Goal: Task Accomplishment & Management: Manage account settings

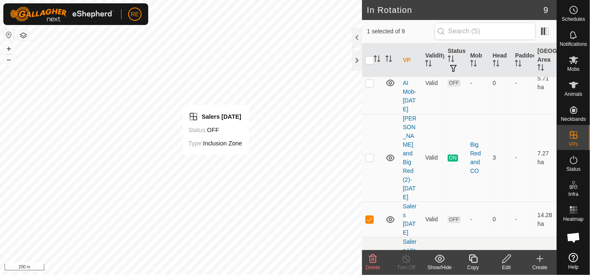
scroll to position [345, 0]
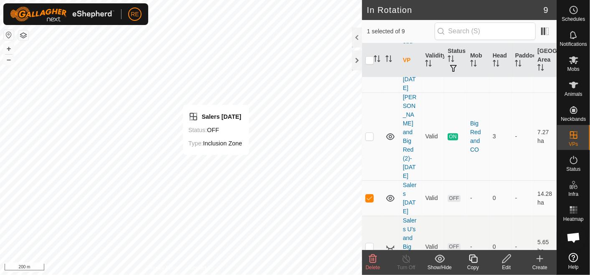
click at [504, 261] on icon at bounding box center [506, 259] width 10 height 10
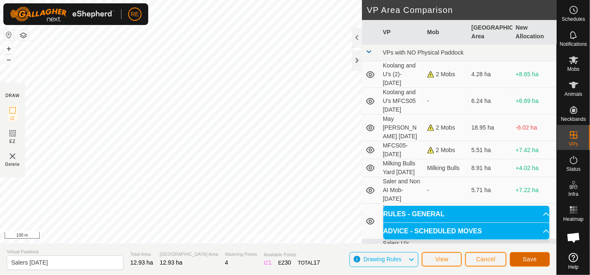
click at [524, 258] on span "Save" at bounding box center [529, 259] width 14 height 7
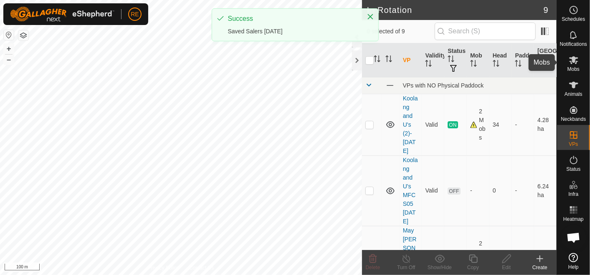
click at [577, 67] on span "Mobs" at bounding box center [573, 69] width 12 height 5
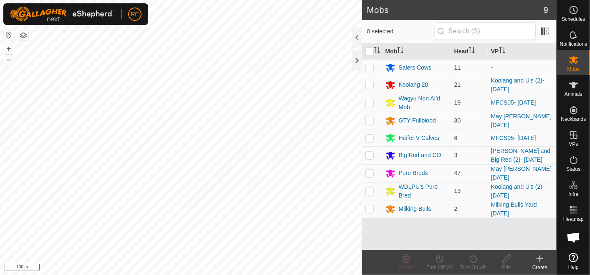
click at [371, 65] on p-checkbox at bounding box center [369, 67] width 8 height 7
checkbox input "true"
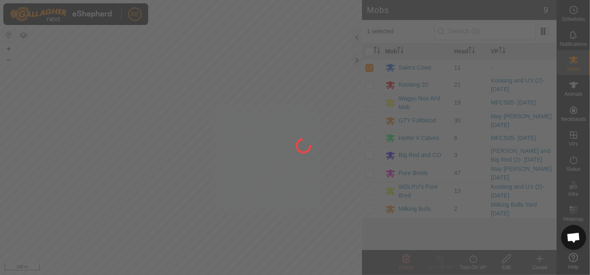
click at [472, 263] on div at bounding box center [295, 137] width 590 height 275
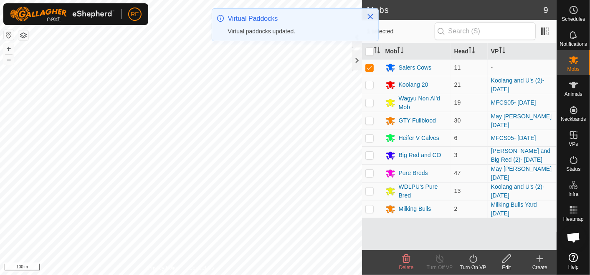
click at [472, 263] on icon at bounding box center [473, 259] width 10 height 10
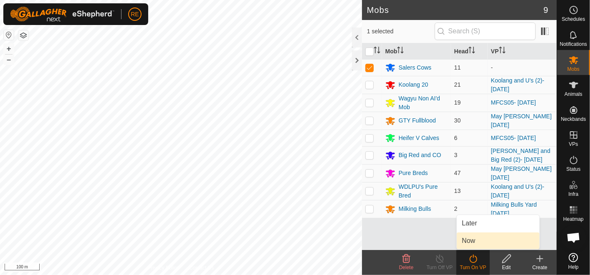
click at [481, 242] on link "Now" at bounding box center [497, 241] width 83 height 17
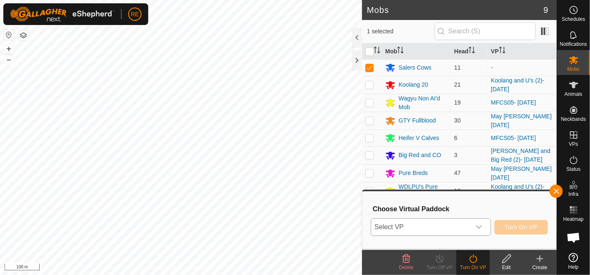
click at [481, 231] on div "dropdown trigger" at bounding box center [478, 227] width 17 height 17
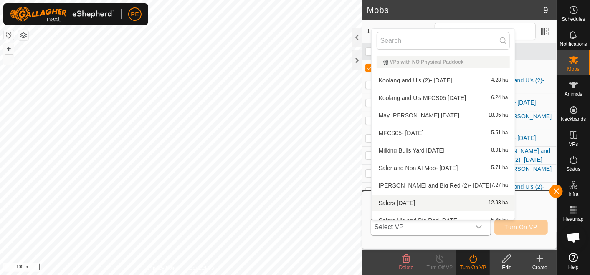
scroll to position [9, 0]
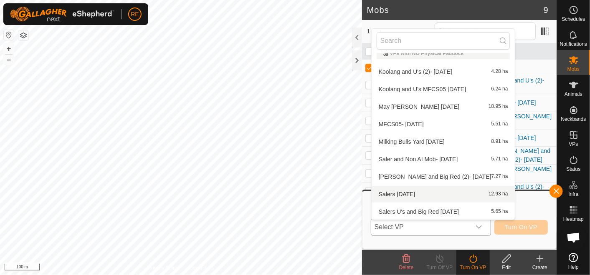
click at [408, 197] on li "Salers [DATE] 12.93 ha" at bounding box center [443, 194] width 144 height 17
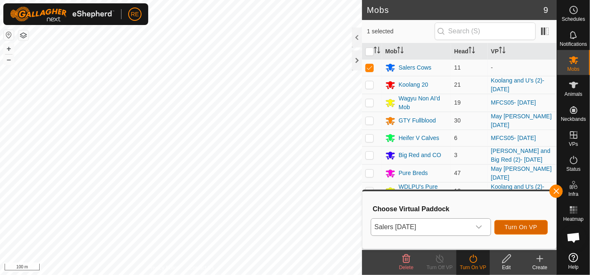
click at [519, 226] on span "Turn On VP" at bounding box center [520, 227] width 33 height 7
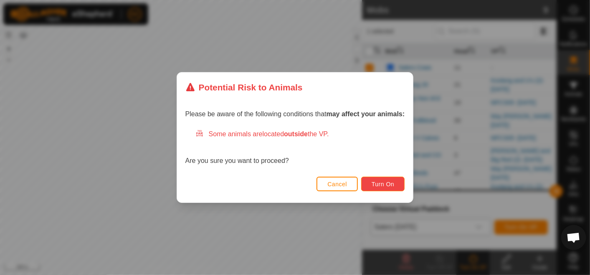
click at [376, 183] on span "Turn On" at bounding box center [382, 184] width 23 height 7
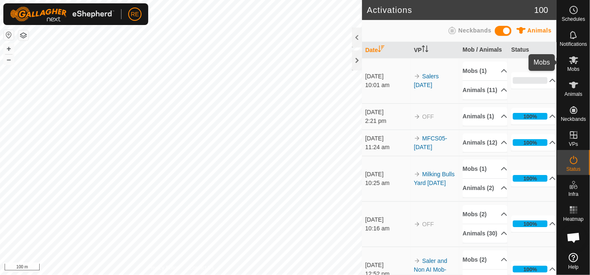
click at [572, 63] on icon at bounding box center [573, 60] width 10 height 10
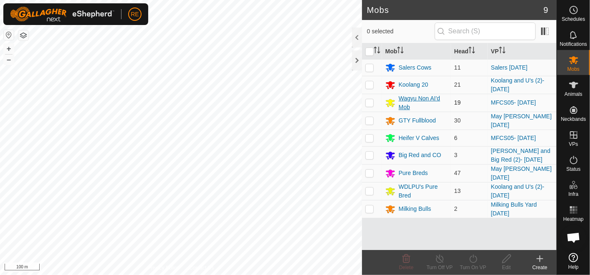
click at [405, 95] on div "Wagyu Non AI'd Mob" at bounding box center [422, 103] width 49 height 18
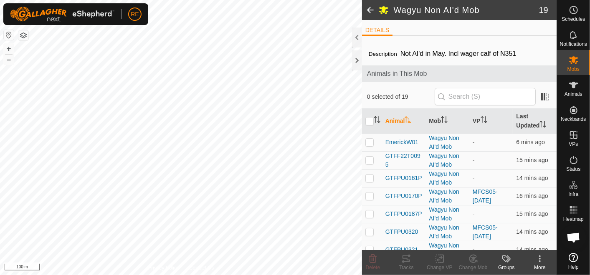
click at [370, 160] on p-checkbox at bounding box center [369, 160] width 8 height 7
checkbox input "true"
click at [368, 177] on p-checkbox at bounding box center [369, 178] width 8 height 7
checkbox input "true"
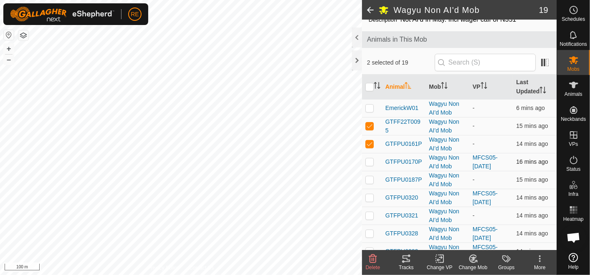
scroll to position [46, 0]
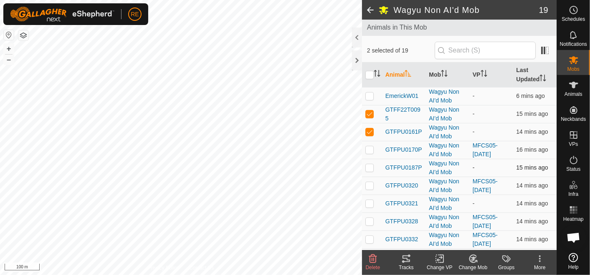
click at [369, 168] on p-checkbox at bounding box center [369, 167] width 8 height 7
checkbox input "true"
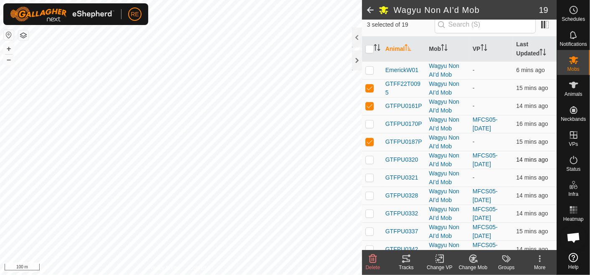
scroll to position [93, 0]
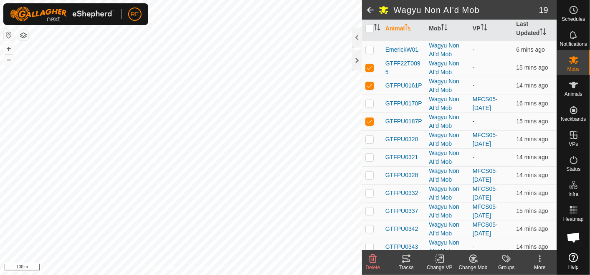
click at [369, 155] on p-checkbox at bounding box center [369, 157] width 8 height 7
checkbox input "true"
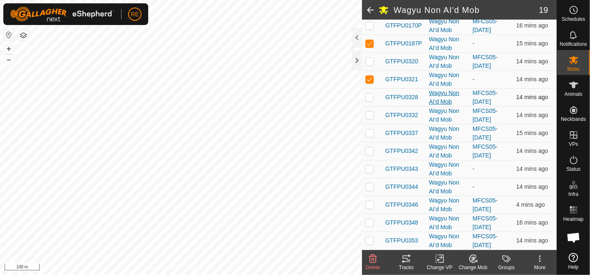
scroll to position [185, 0]
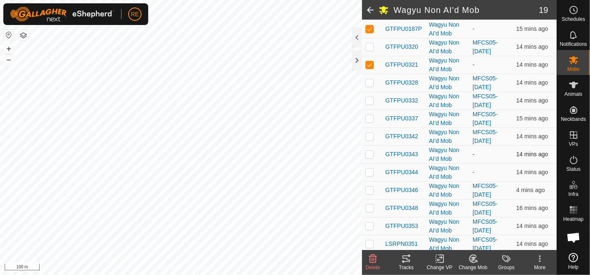
click at [369, 155] on p-checkbox at bounding box center [369, 154] width 8 height 7
checkbox input "true"
click at [370, 174] on p-checkbox at bounding box center [369, 172] width 8 height 7
checkbox input "true"
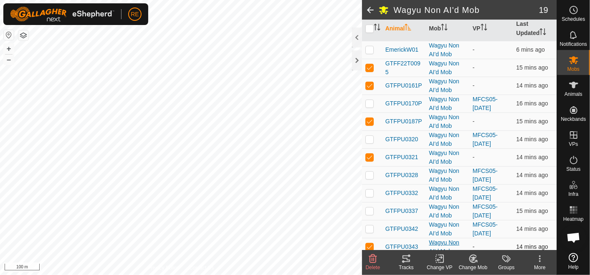
scroll to position [139, 0]
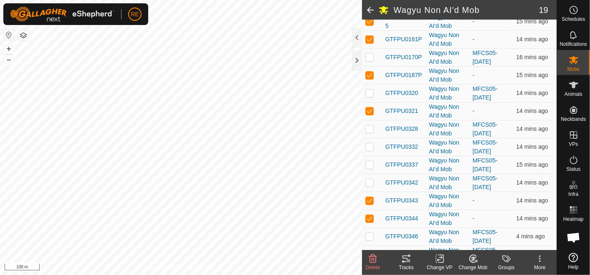
click at [437, 257] on icon at bounding box center [439, 259] width 10 height 10
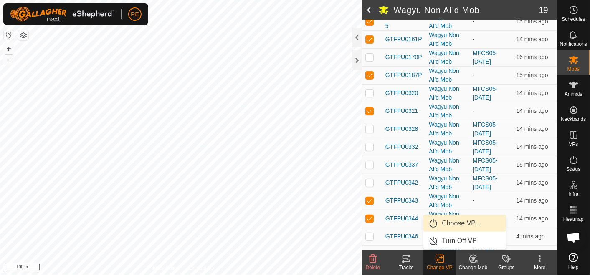
click at [455, 220] on link "Choose VP..." at bounding box center [464, 223] width 83 height 17
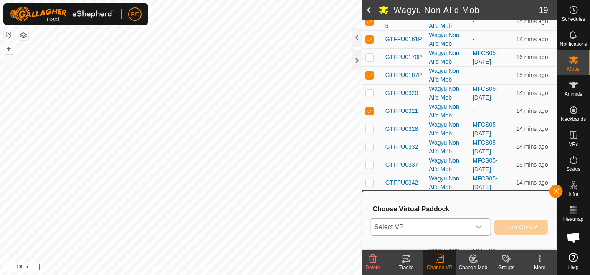
click at [479, 224] on icon "dropdown trigger" at bounding box center [478, 227] width 7 height 7
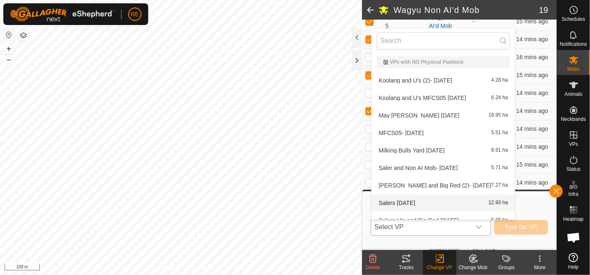
scroll to position [9, 0]
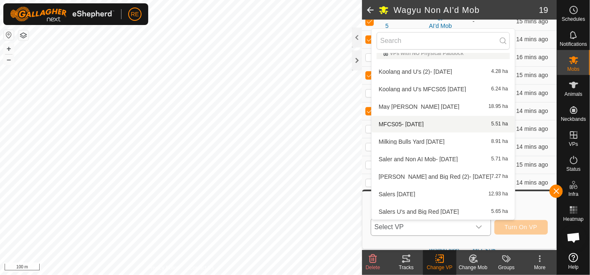
click at [420, 121] on li "MFCS05- [DATE] 5.51 ha" at bounding box center [443, 124] width 144 height 17
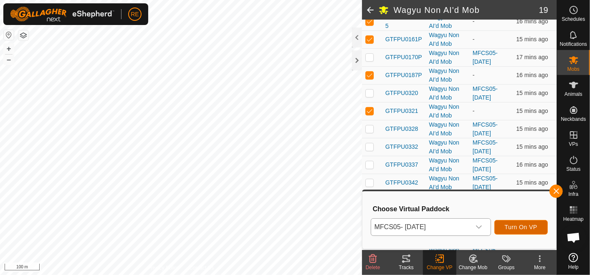
click at [522, 226] on span "Turn On VP" at bounding box center [520, 227] width 33 height 7
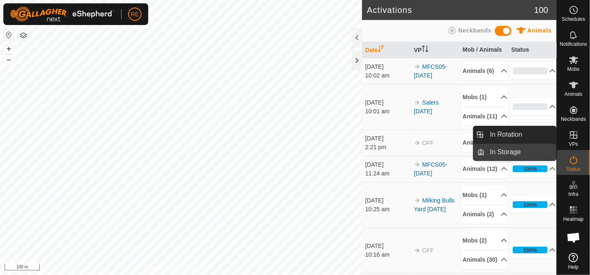
click at [531, 149] on link "In Storage" at bounding box center [520, 152] width 71 height 17
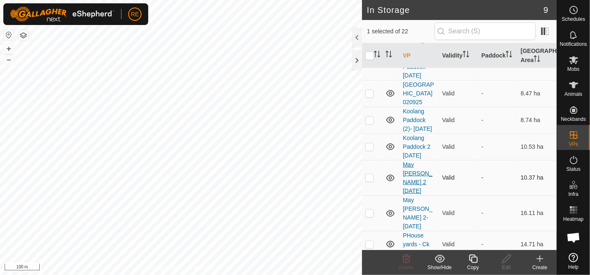
scroll to position [370, 0]
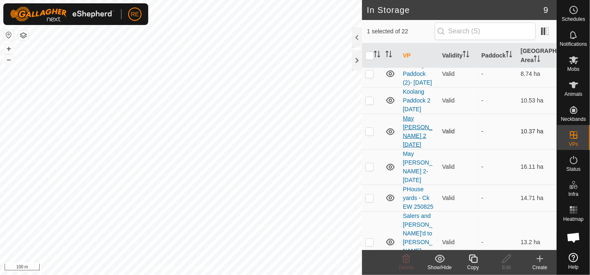
click at [415, 148] on link "May [PERSON_NAME] 2 [DATE]" at bounding box center [418, 131] width 30 height 33
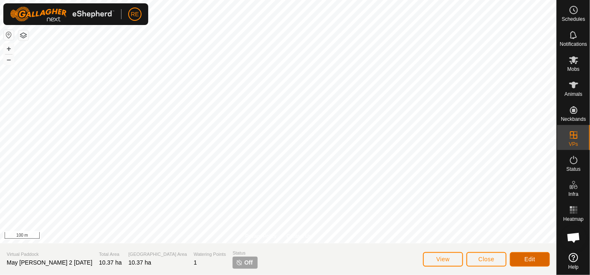
click at [527, 260] on span "Edit" at bounding box center [529, 259] width 11 height 7
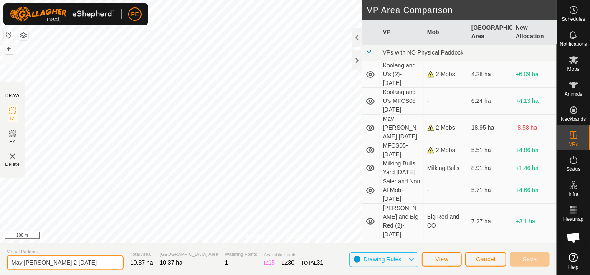
click at [65, 265] on input "May [PERSON_NAME] 2 [DATE]" at bounding box center [65, 263] width 117 height 15
type input "May [PERSON_NAME] 2 [DATE]"
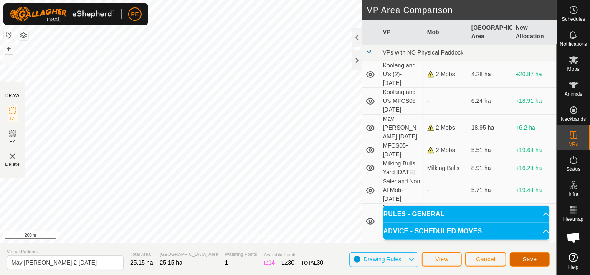
click at [538, 259] on button "Save" at bounding box center [529, 259] width 40 height 15
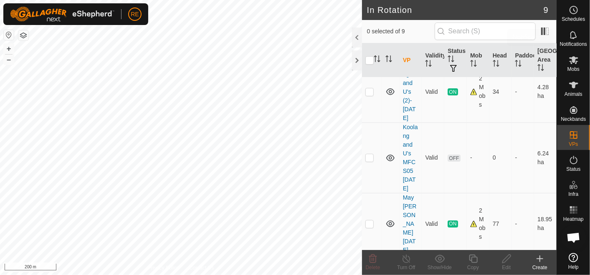
scroll to position [46, 0]
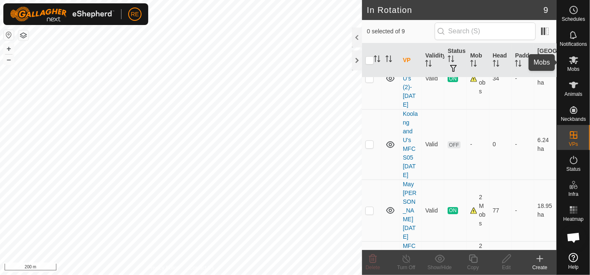
click at [576, 63] on icon at bounding box center [573, 60] width 9 height 8
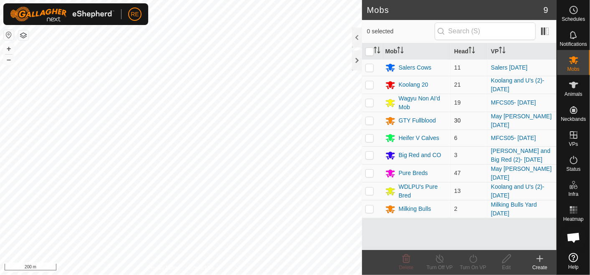
click at [370, 119] on p-checkbox at bounding box center [369, 120] width 8 height 7
checkbox input "true"
click at [371, 172] on p-checkbox at bounding box center [369, 173] width 8 height 7
checkbox input "true"
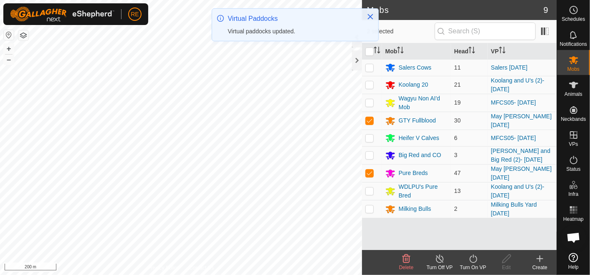
click at [472, 263] on icon at bounding box center [473, 259] width 8 height 8
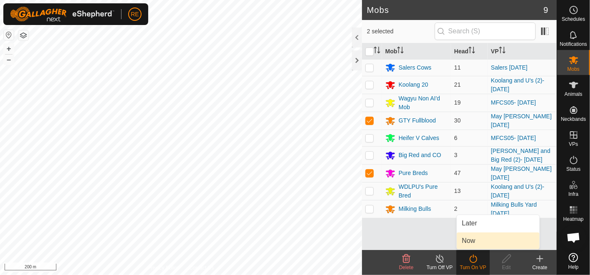
click at [481, 238] on link "Now" at bounding box center [497, 241] width 83 height 17
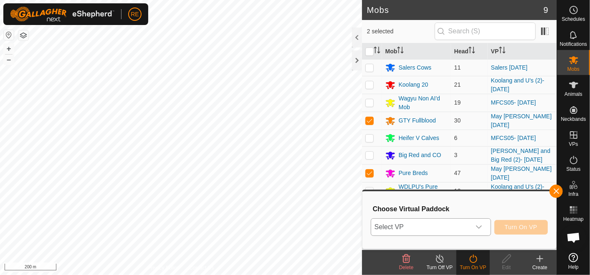
click at [485, 227] on div "dropdown trigger" at bounding box center [478, 227] width 17 height 17
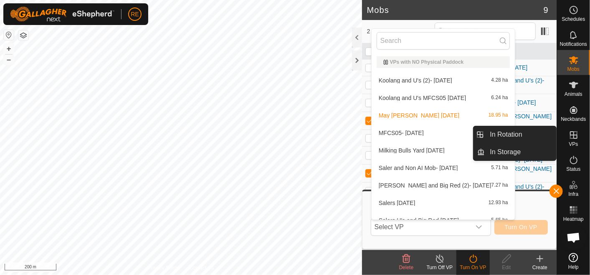
click at [572, 132] on icon at bounding box center [573, 135] width 10 height 10
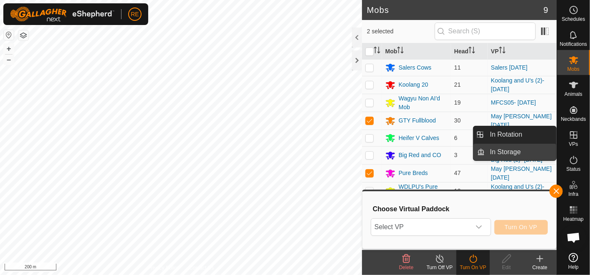
click at [535, 150] on link "In Storage" at bounding box center [520, 152] width 71 height 17
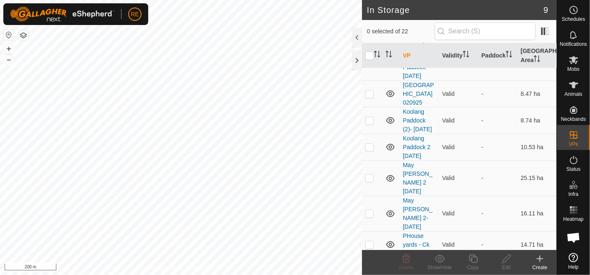
scroll to position [324, 0]
click at [413, 194] on link "May [PERSON_NAME] 2 [DATE]" at bounding box center [418, 177] width 30 height 33
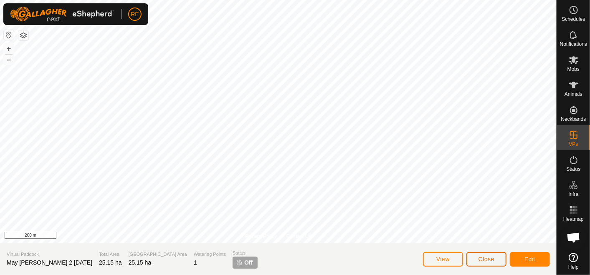
click at [489, 253] on button "Close" at bounding box center [486, 259] width 40 height 15
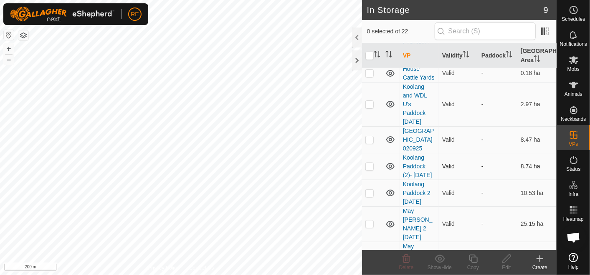
scroll to position [324, 0]
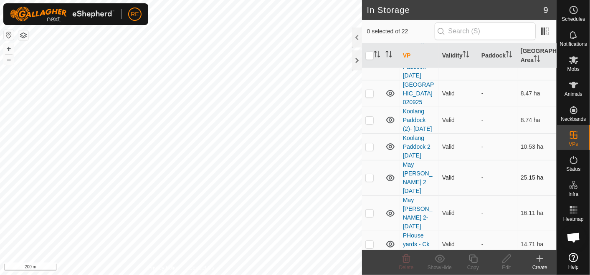
click at [368, 181] on p-checkbox at bounding box center [369, 177] width 8 height 7
click at [439, 261] on icon at bounding box center [439, 259] width 10 height 8
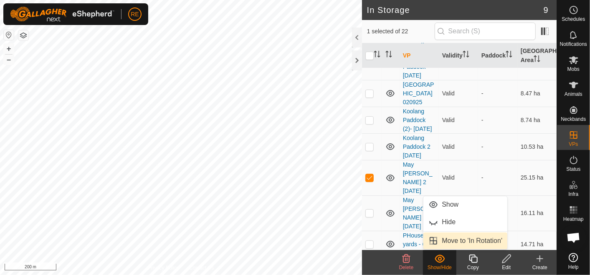
click at [450, 240] on link "Move to 'In Rotation'" at bounding box center [465, 241] width 84 height 17
checkbox input "false"
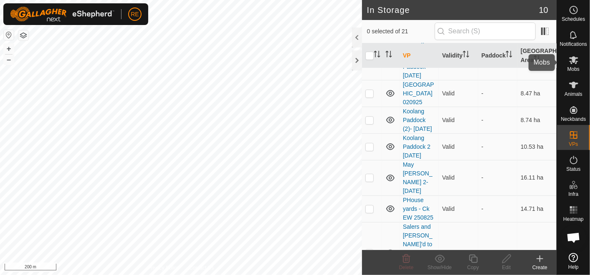
click at [571, 61] on icon at bounding box center [573, 60] width 9 height 8
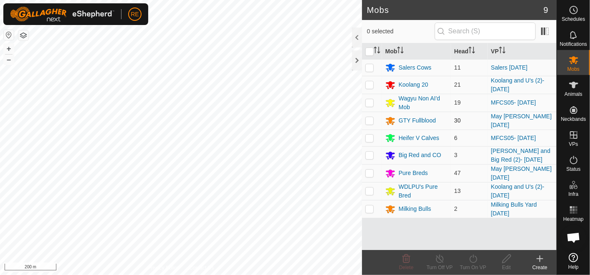
click at [367, 118] on p-checkbox at bounding box center [369, 120] width 8 height 7
checkbox input "true"
click at [368, 173] on p-checkbox at bounding box center [369, 173] width 8 height 7
checkbox input "true"
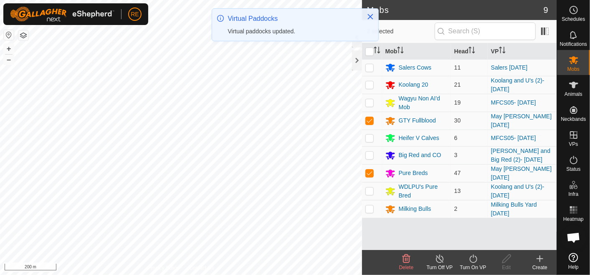
click at [468, 259] on icon at bounding box center [473, 259] width 10 height 10
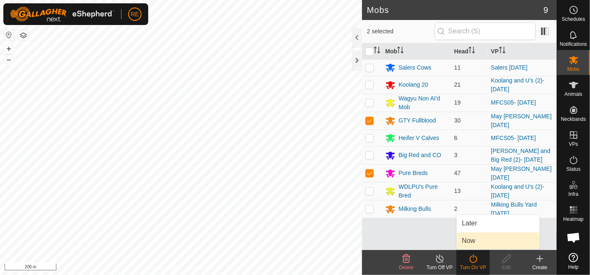
click at [491, 237] on link "Now" at bounding box center [497, 241] width 83 height 17
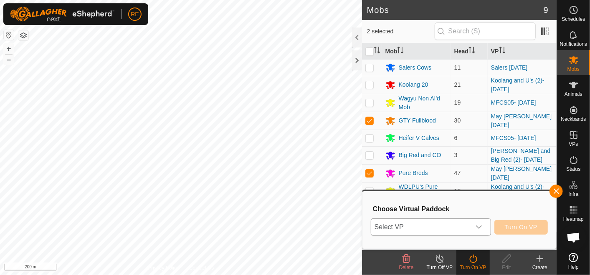
click at [481, 229] on icon "dropdown trigger" at bounding box center [478, 227] width 7 height 7
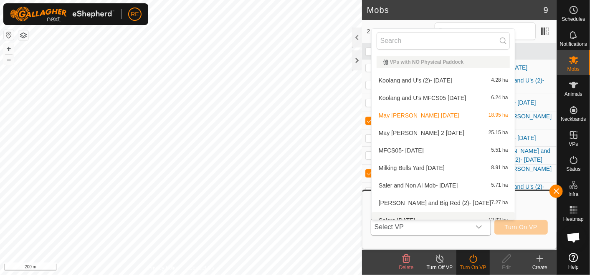
scroll to position [9, 0]
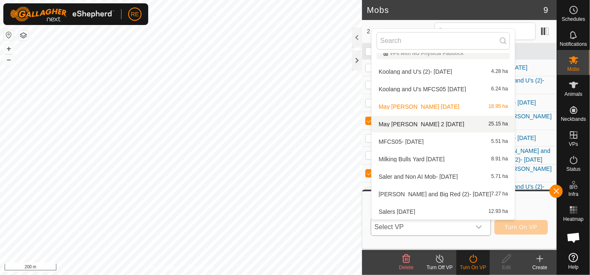
click at [418, 125] on li "May [PERSON_NAME] 2 [DATE] 25.15 ha" at bounding box center [443, 124] width 144 height 17
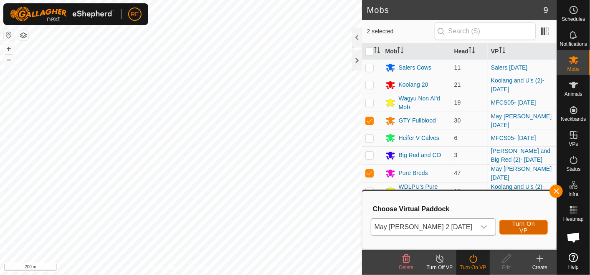
click at [516, 224] on span "Turn On VP" at bounding box center [523, 227] width 28 height 13
